Goal: Task Accomplishment & Management: Use online tool/utility

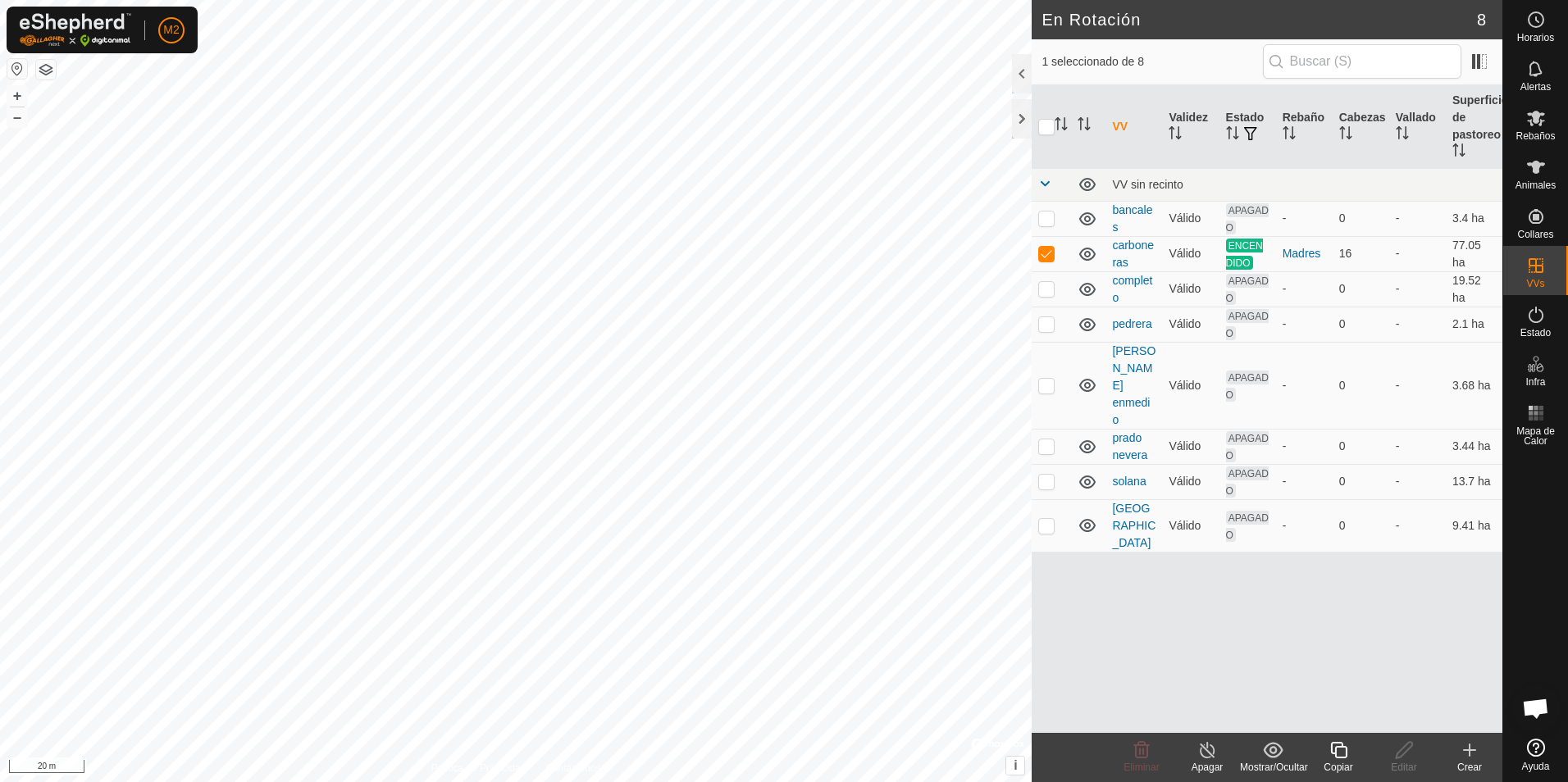
checkbox input "false"
checkbox input "true"
checkbox input "false"
click at [1538, 165] on icon at bounding box center [1535, 167] width 18 height 13
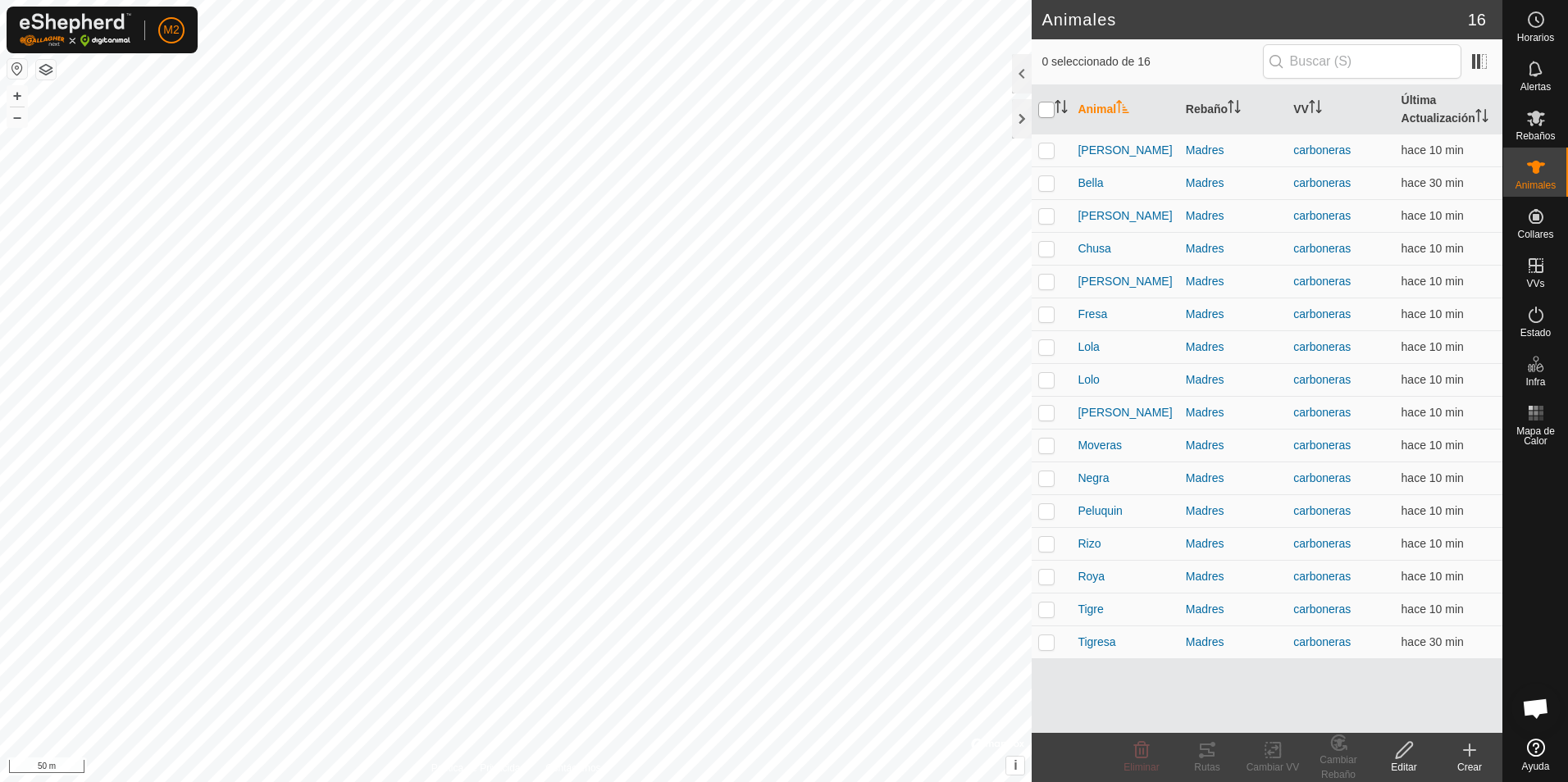
click at [1038, 105] on input "checkbox" at bounding box center [1046, 109] width 16 height 16
checkbox input "true"
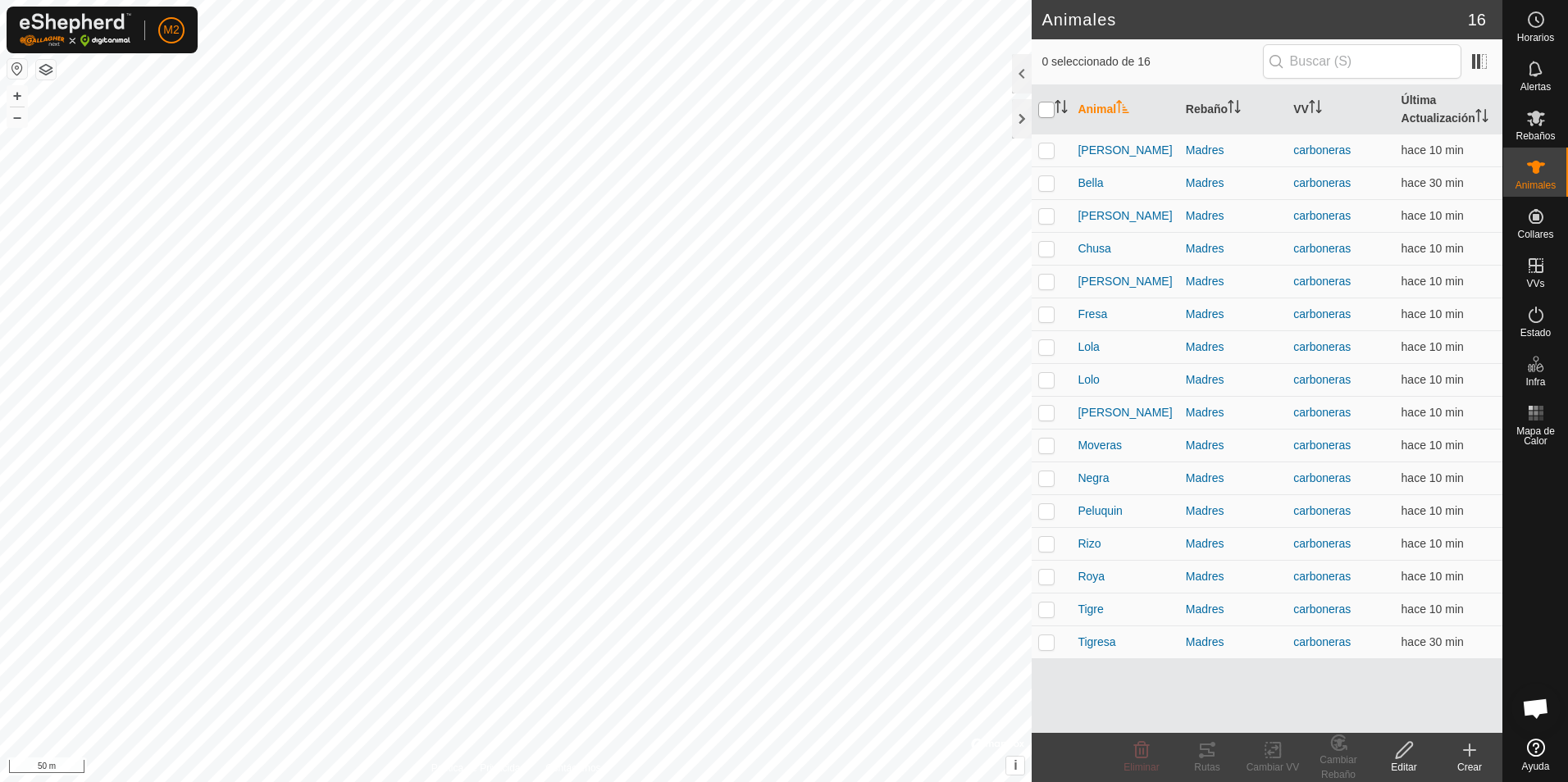
checkbox input "true"
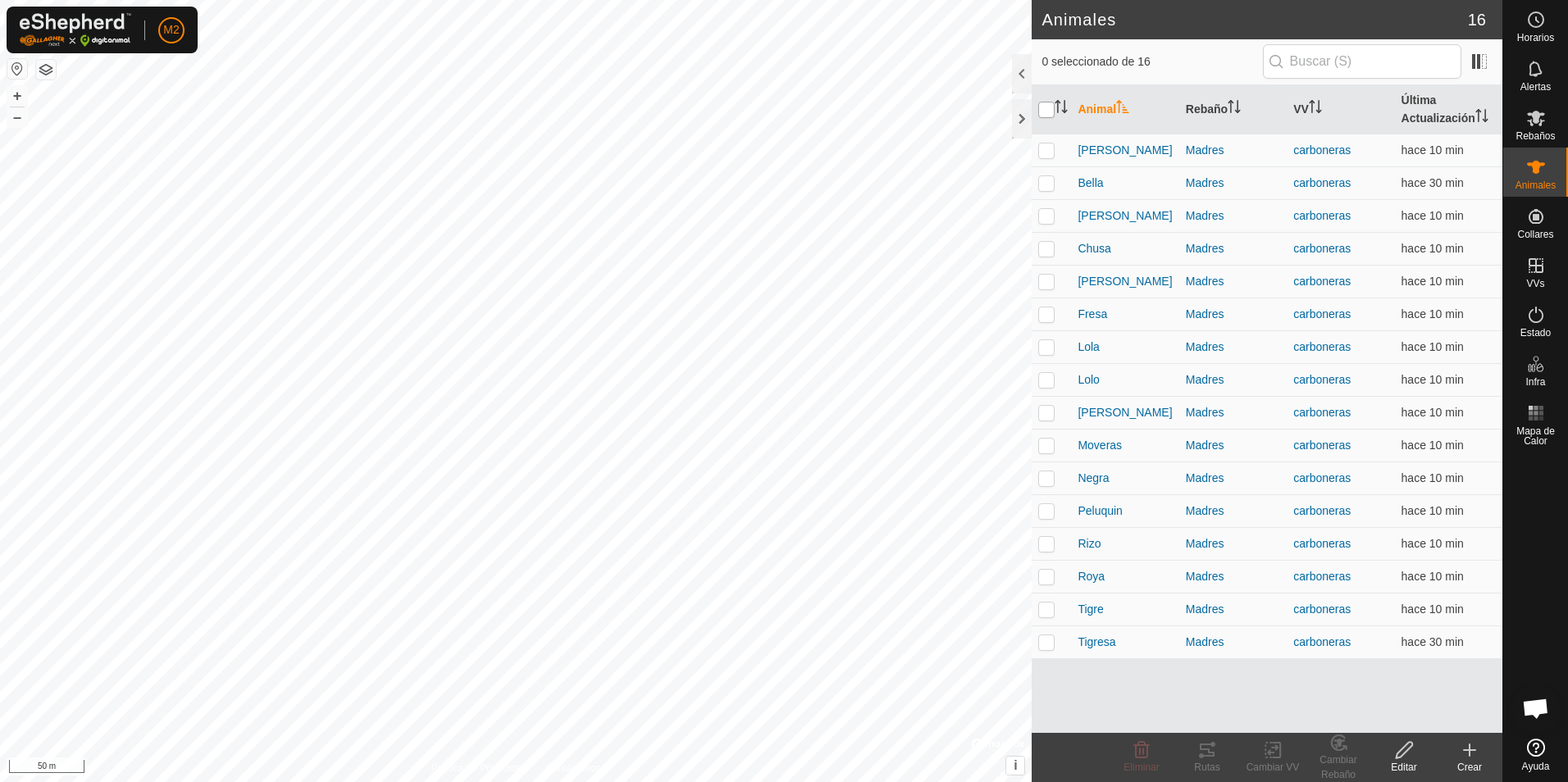
checkbox input "true"
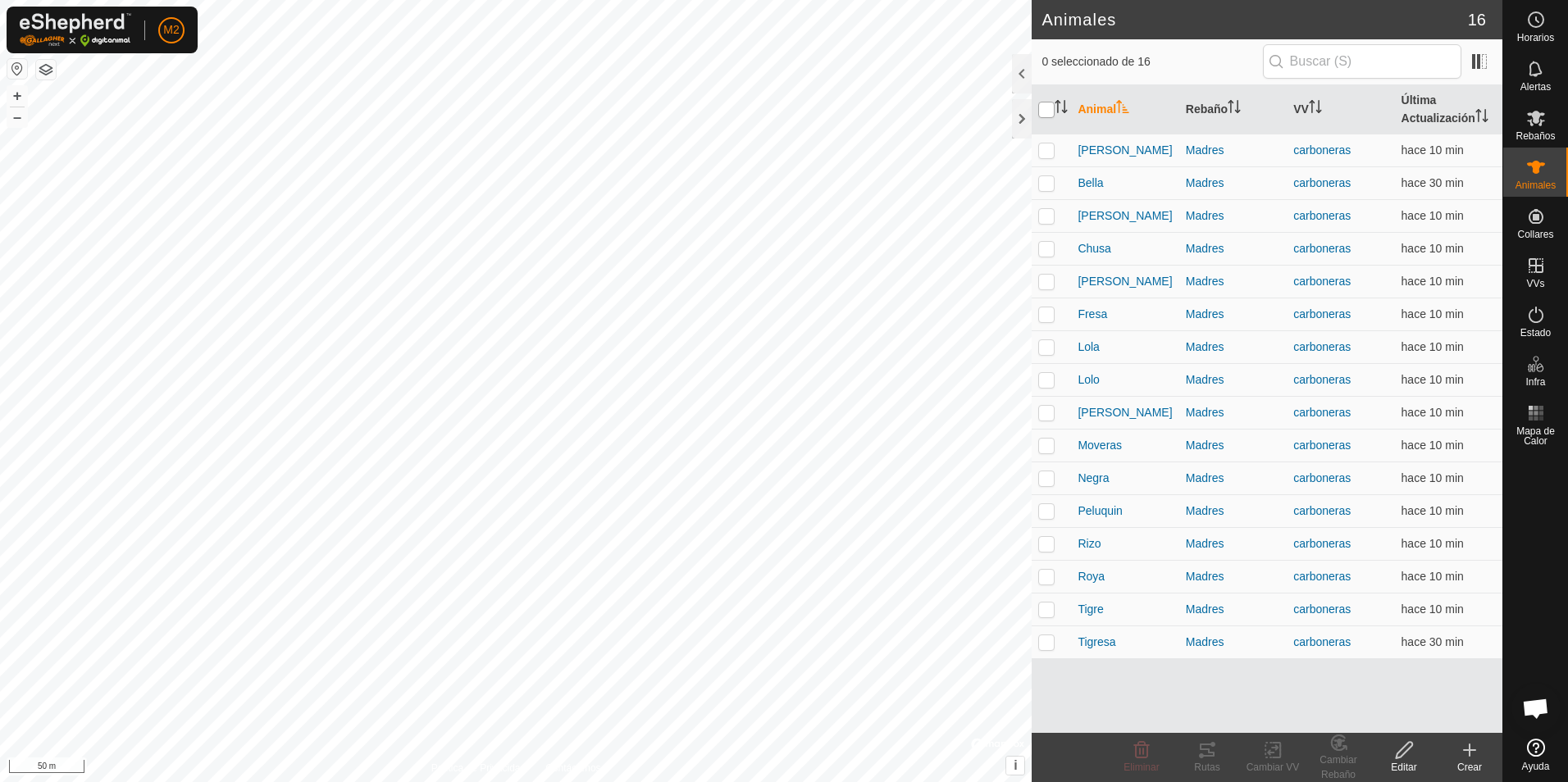
checkbox input "true"
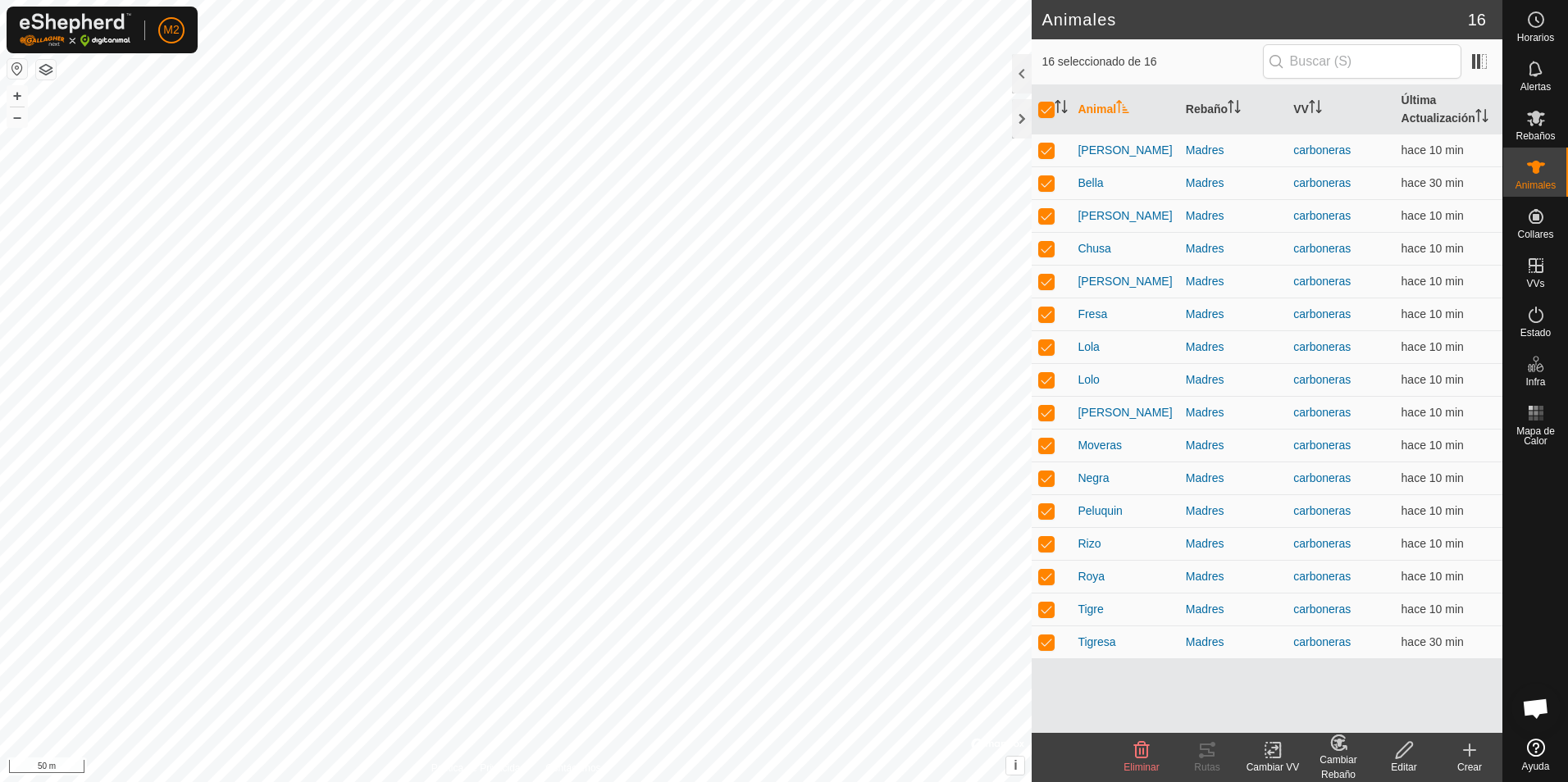
click at [1272, 752] on icon at bounding box center [1272, 751] width 11 height 10
click at [1298, 682] on link "Elegir VV..." at bounding box center [1322, 680] width 162 height 33
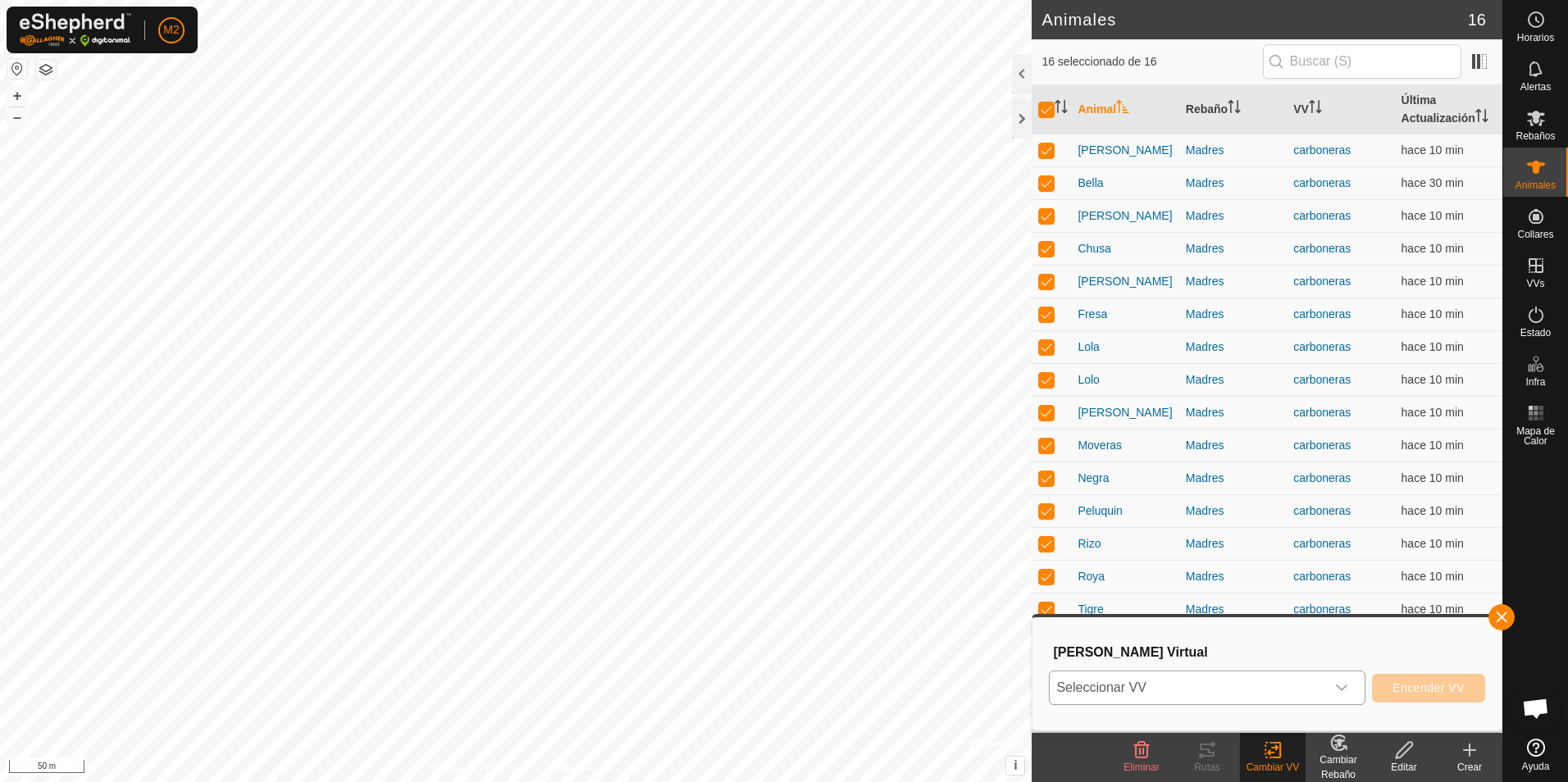
click at [1348, 691] on icon "dropdown trigger" at bounding box center [1341, 687] width 13 height 13
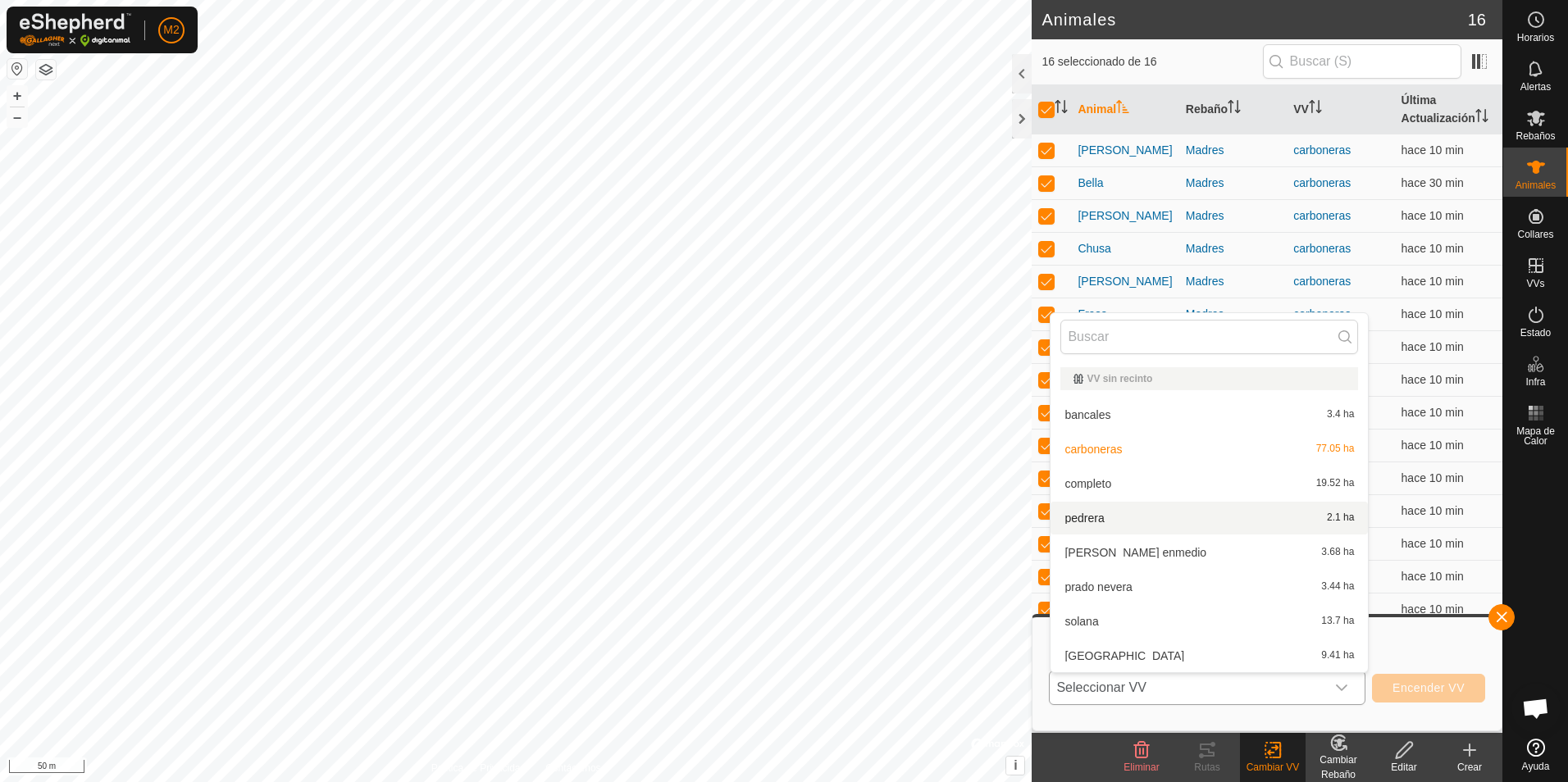
click at [1088, 522] on li "pedrera 2.1 ha" at bounding box center [1209, 518] width 318 height 33
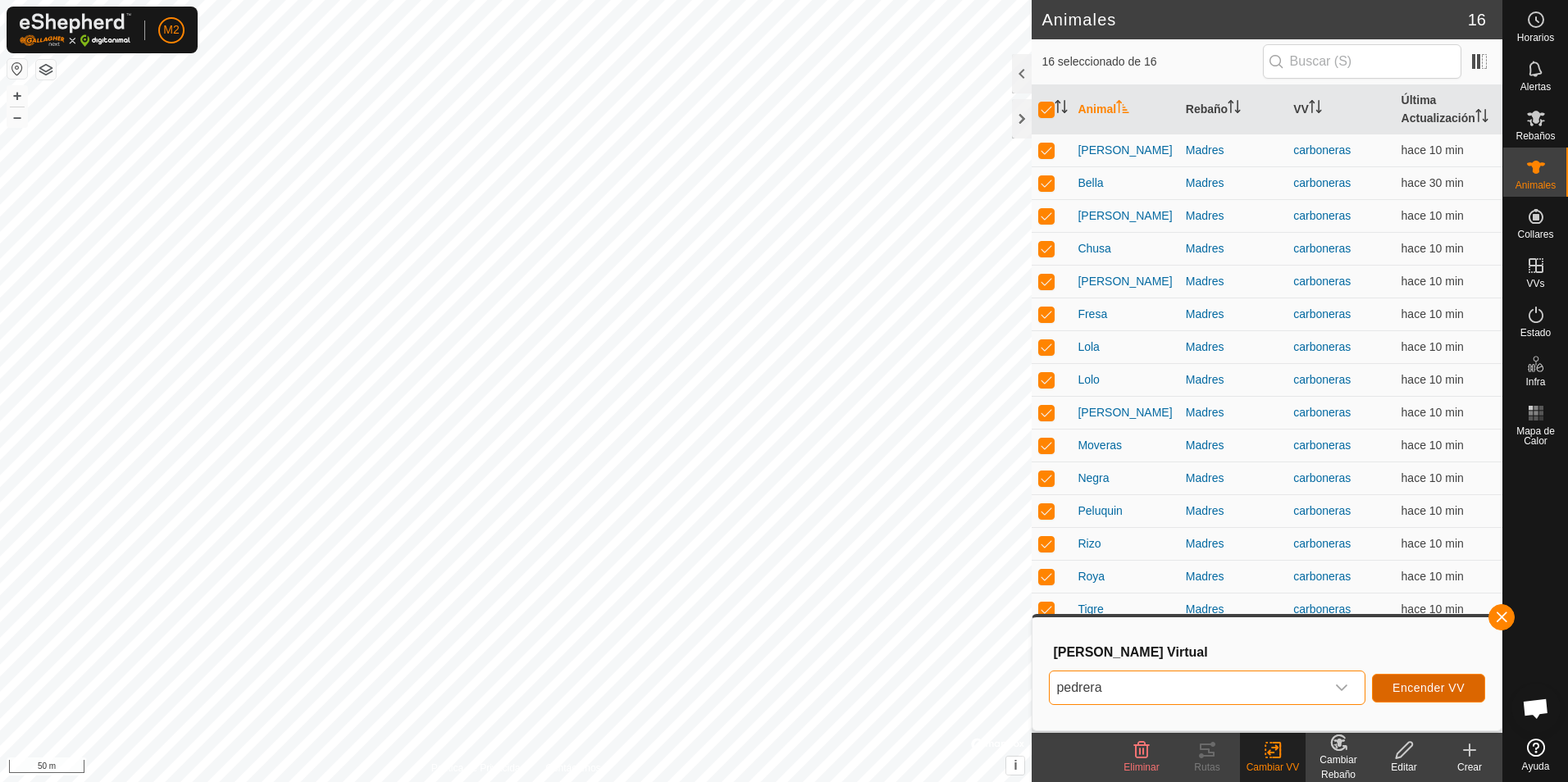
click at [1418, 694] on span "Encender VV" at bounding box center [1427, 687] width 72 height 13
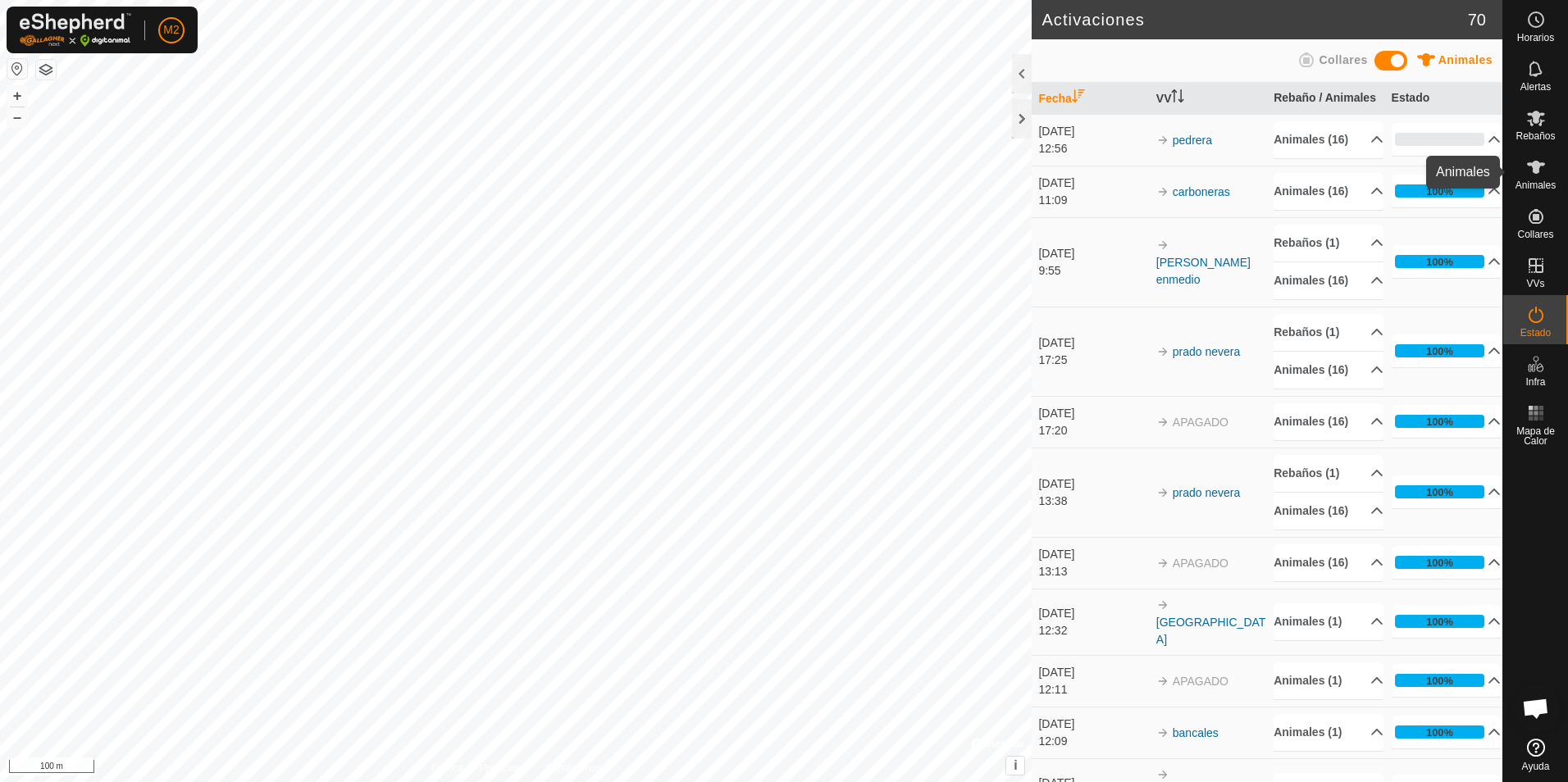
click at [1543, 182] on span "Animales" at bounding box center [1535, 185] width 40 height 10
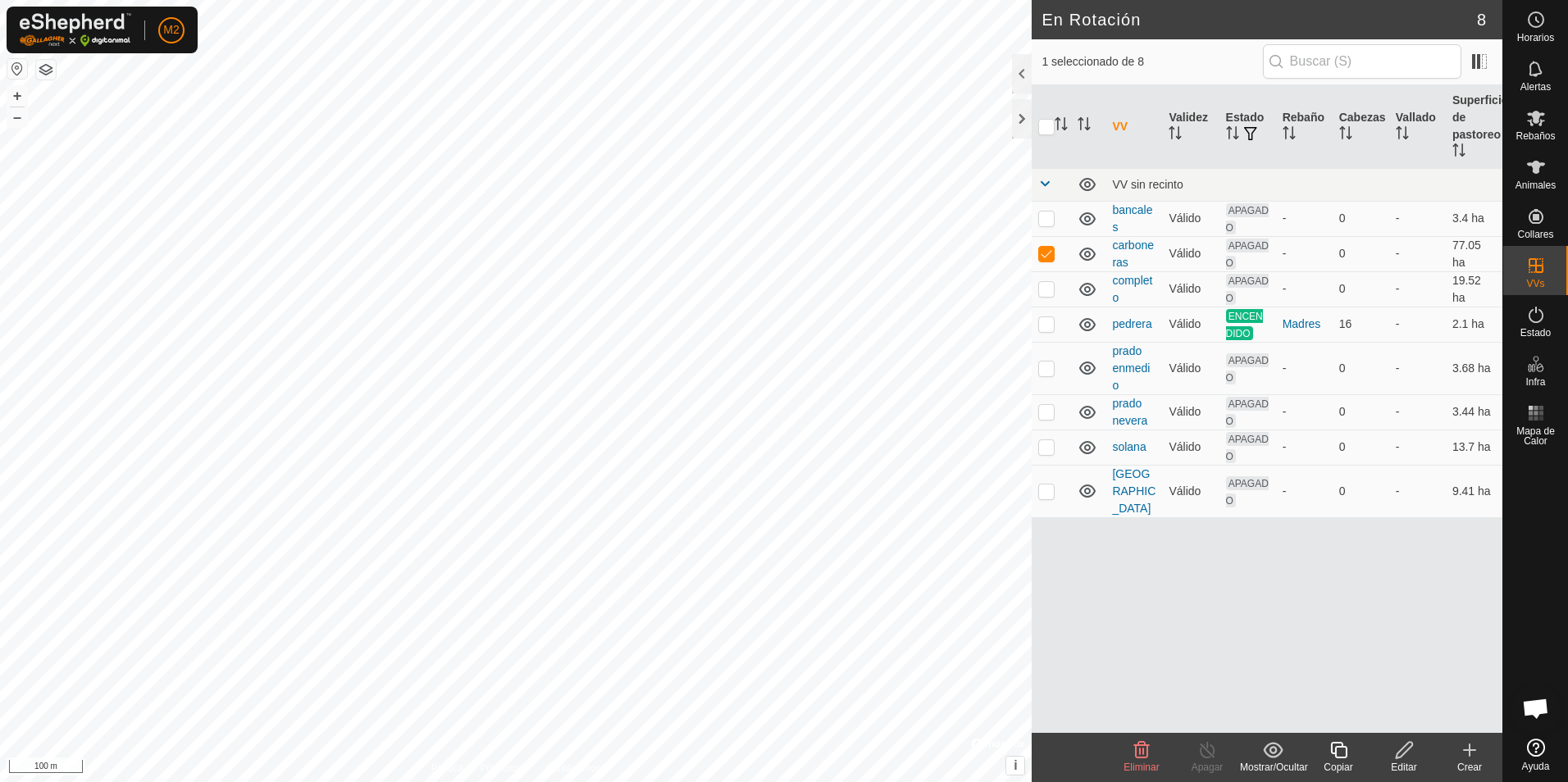
click at [1400, 752] on icon at bounding box center [1404, 750] width 21 height 20
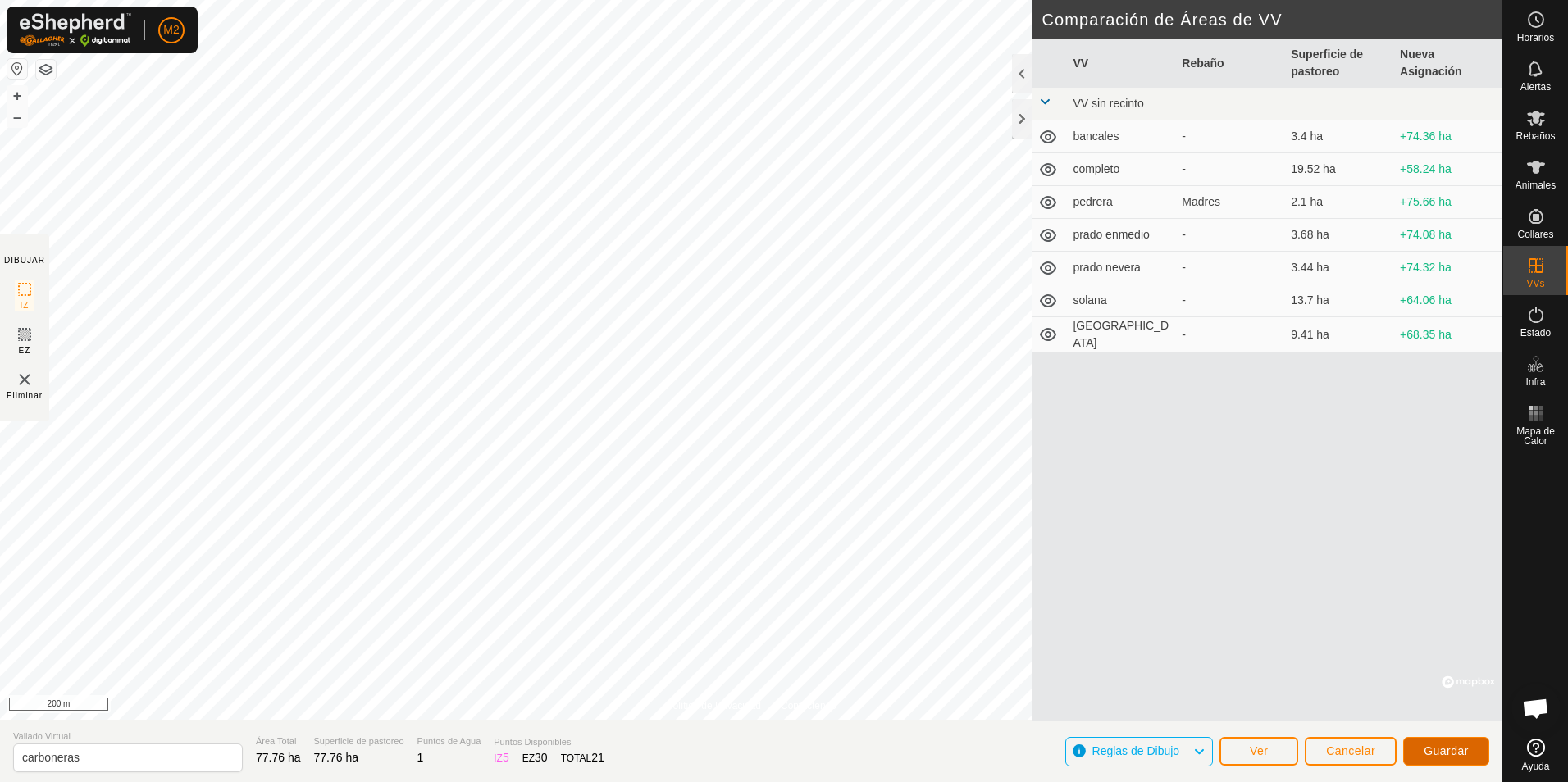
click at [1441, 755] on span "Guardar" at bounding box center [1446, 751] width 45 height 13
